Goal: Submit feedback/report problem: Submit feedback/report problem

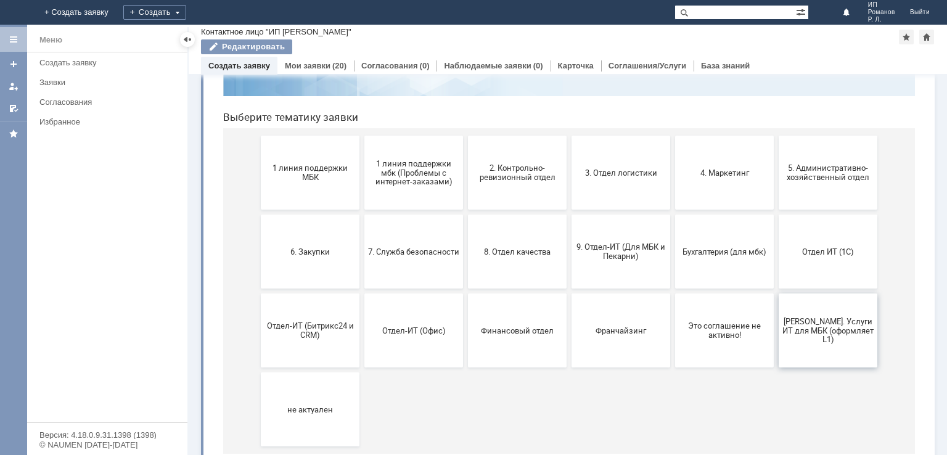
scroll to position [123, 0]
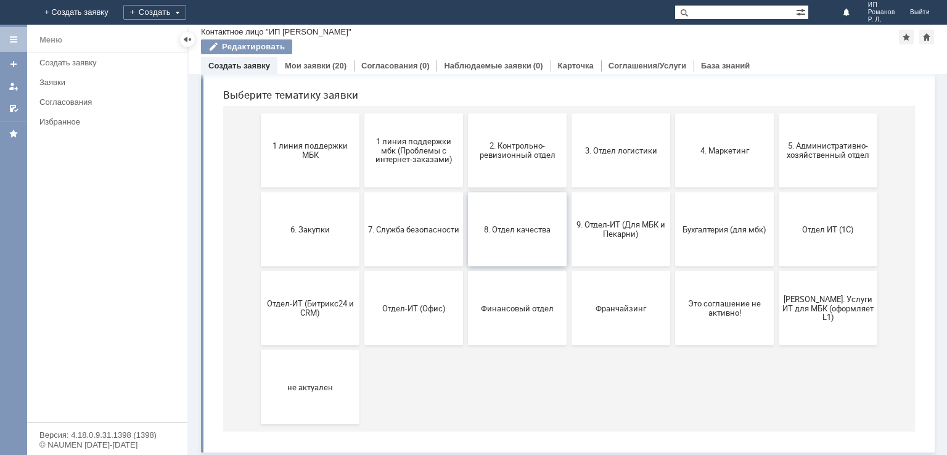
click at [506, 234] on button "8. Отдел качества" at bounding box center [517, 229] width 99 height 74
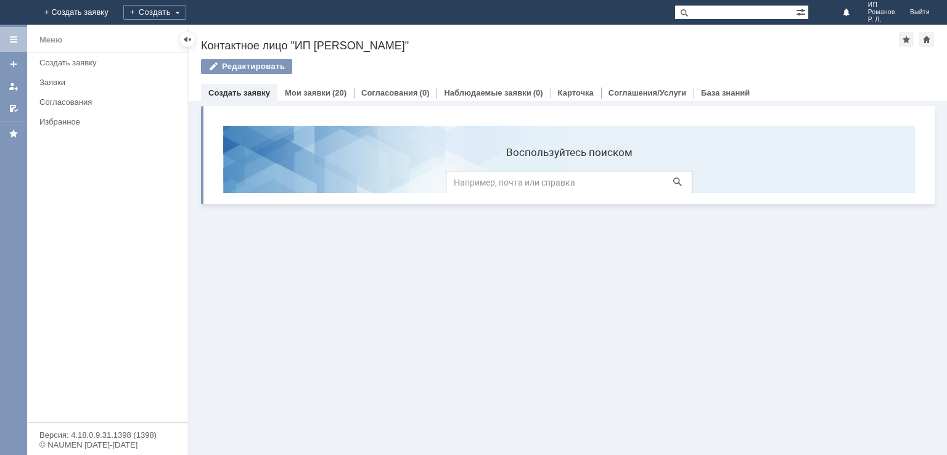
scroll to position [0, 0]
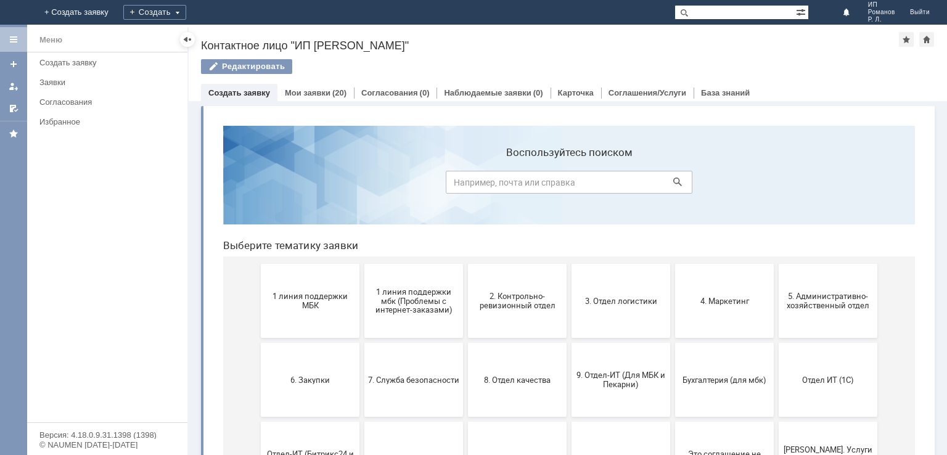
click at [545, 178] on input at bounding box center [569, 182] width 247 height 23
type input "отдел претензии"
click at [673, 184] on icon at bounding box center [677, 182] width 9 height 9
click at [312, 88] on link "Мои заявки" at bounding box center [308, 92] width 46 height 9
click at [521, 297] on span "2. Контрольно-ревизионный отдел" at bounding box center [517, 301] width 91 height 19
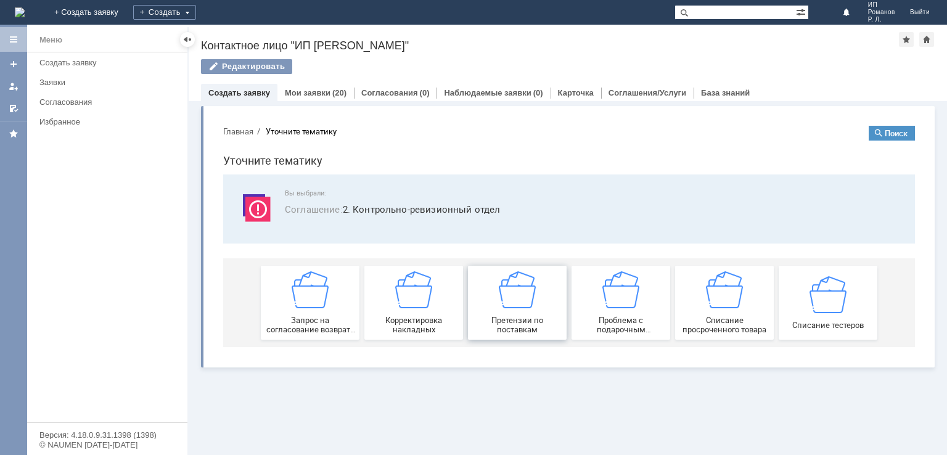
click at [521, 324] on span "Претензии по поставкам" at bounding box center [517, 325] width 91 height 19
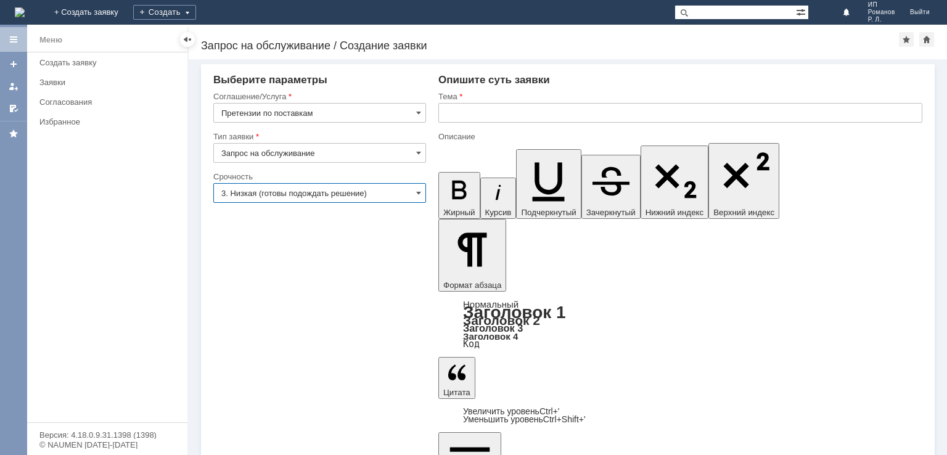
click at [414, 199] on input "3. Низкая (готовы подождать решение)" at bounding box center [319, 193] width 213 height 20
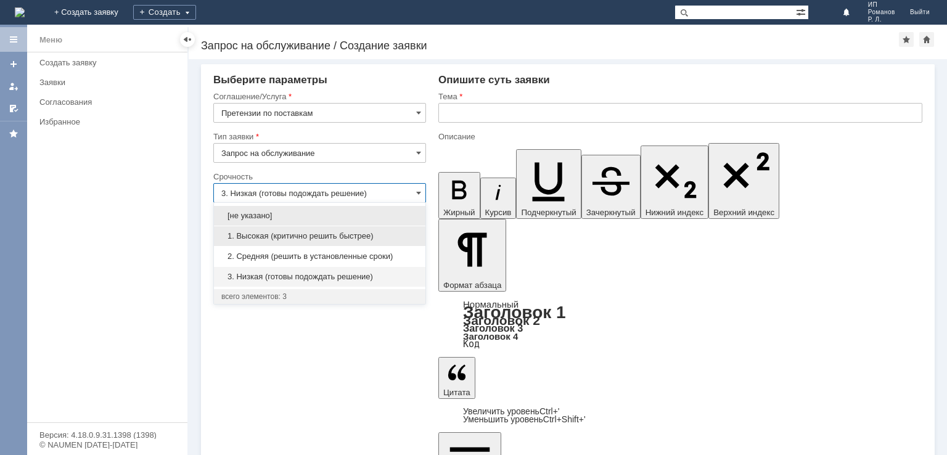
click at [386, 238] on span "1. Высокая (критично решить быстрее)" at bounding box center [319, 236] width 197 height 10
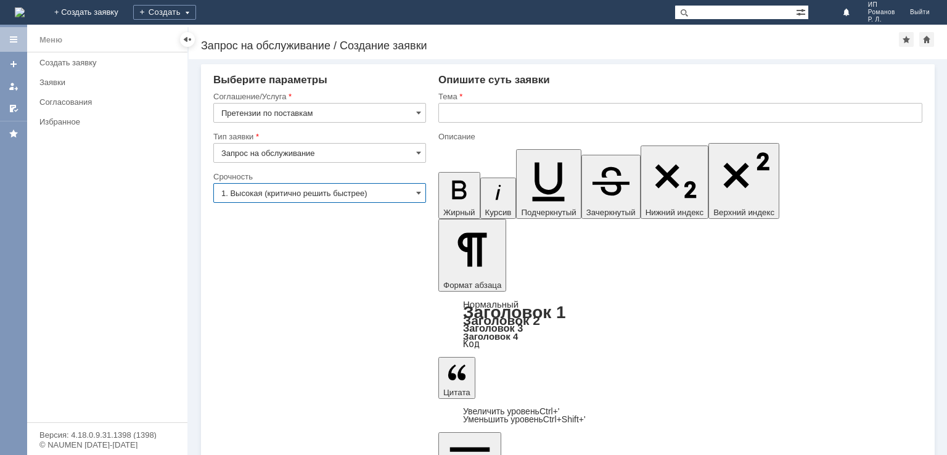
type input "1. Высокая (критично решить быстрее)"
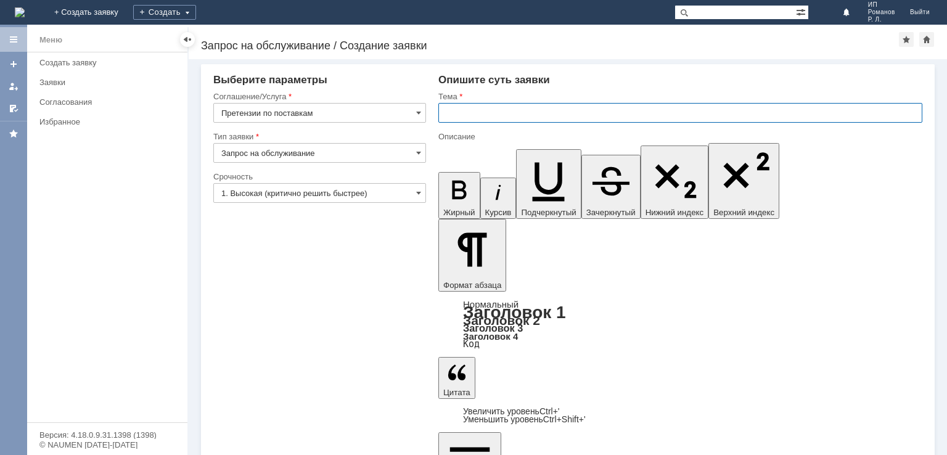
click at [461, 109] on input "text" at bounding box center [680, 113] width 484 height 20
type input "б"
type input "Брак помады"
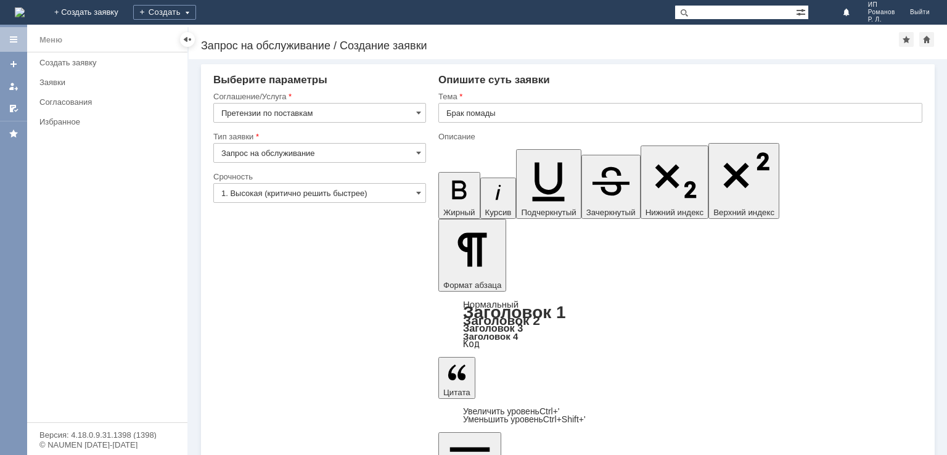
drag, startPoint x: 884, startPoint y: 3211, endPoint x: 712, endPoint y: 3213, distance: 172.1
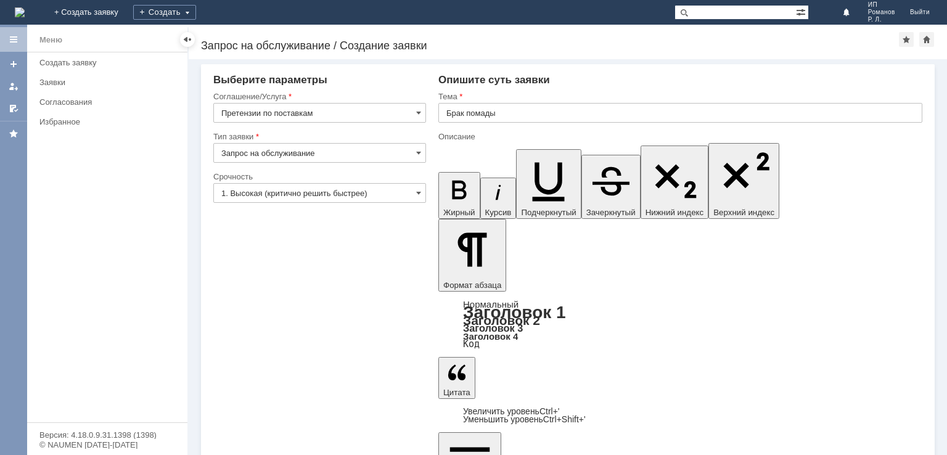
drag, startPoint x: 895, startPoint y: 3209, endPoint x: 710, endPoint y: 3215, distance: 185.1
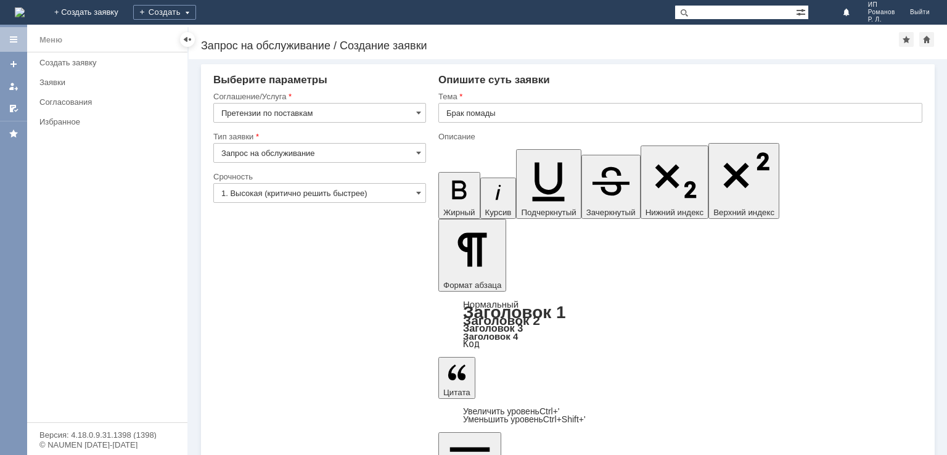
drag, startPoint x: 768, startPoint y: 3227, endPoint x: 488, endPoint y: 3227, distance: 279.4
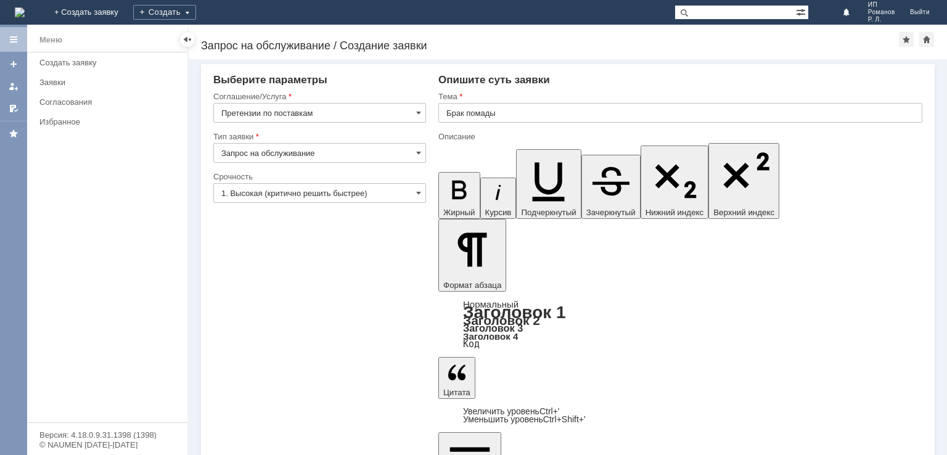
scroll to position [54, 0]
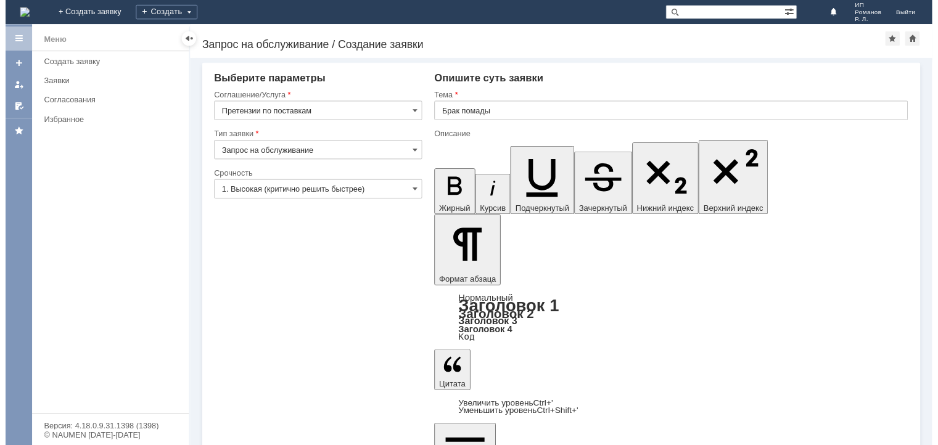
scroll to position [88, 0]
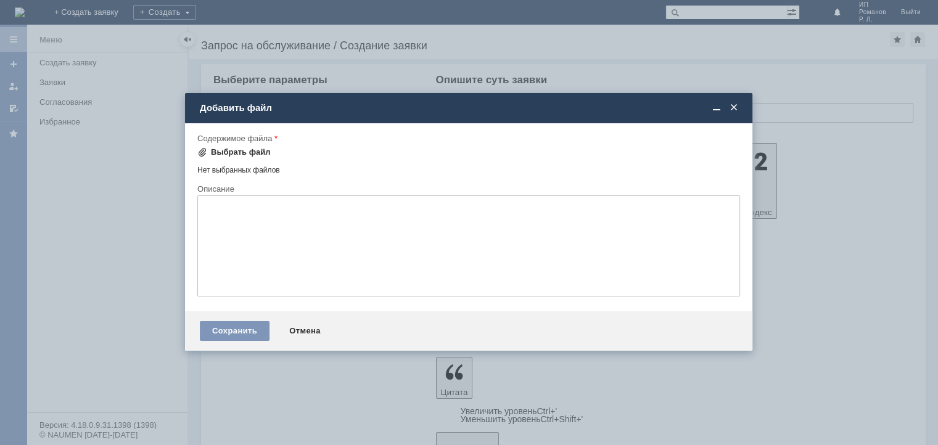
click at [207, 150] on div "Выбрать файл" at bounding box center [233, 152] width 73 height 10
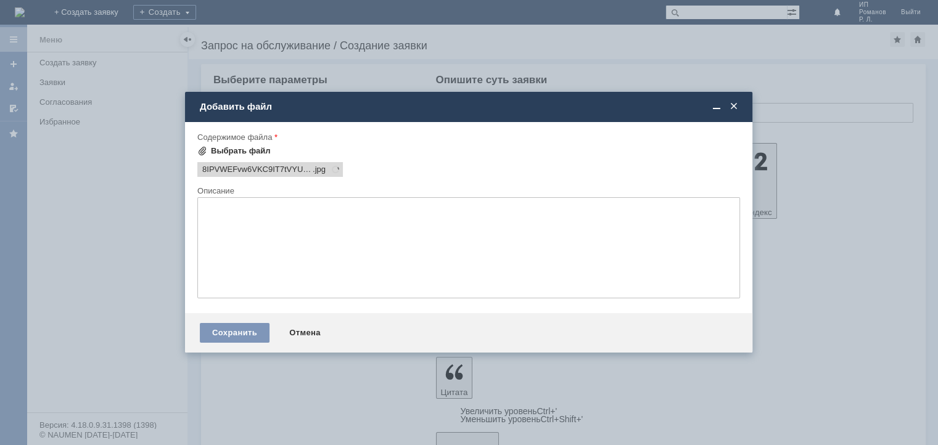
scroll to position [0, 0]
click at [203, 151] on span at bounding box center [202, 151] width 10 height 10
click at [224, 146] on div "Выбрать файл" at bounding box center [241, 151] width 60 height 10
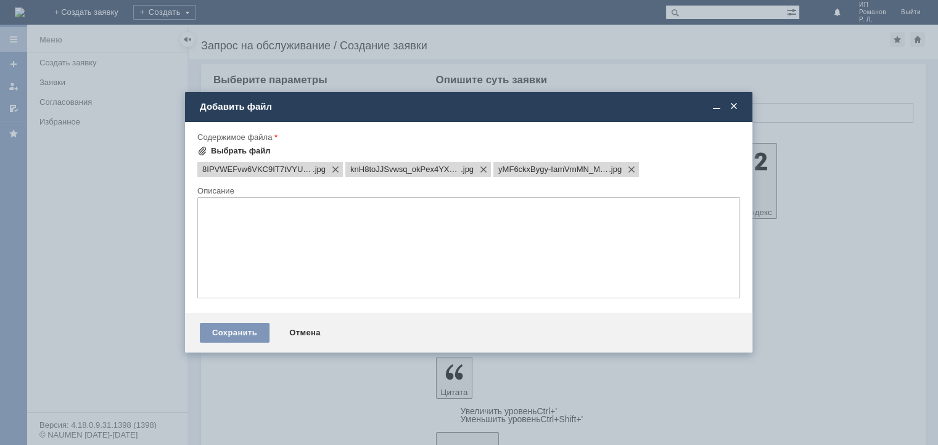
click at [223, 152] on div "Выбрать файл" at bounding box center [241, 151] width 60 height 10
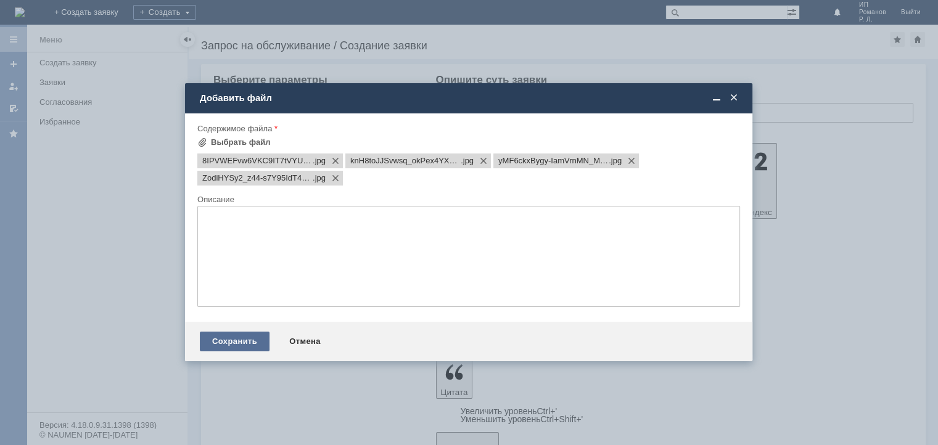
click at [249, 346] on div "Сохранить" at bounding box center [235, 342] width 70 height 20
